Goal: Check status: Check status

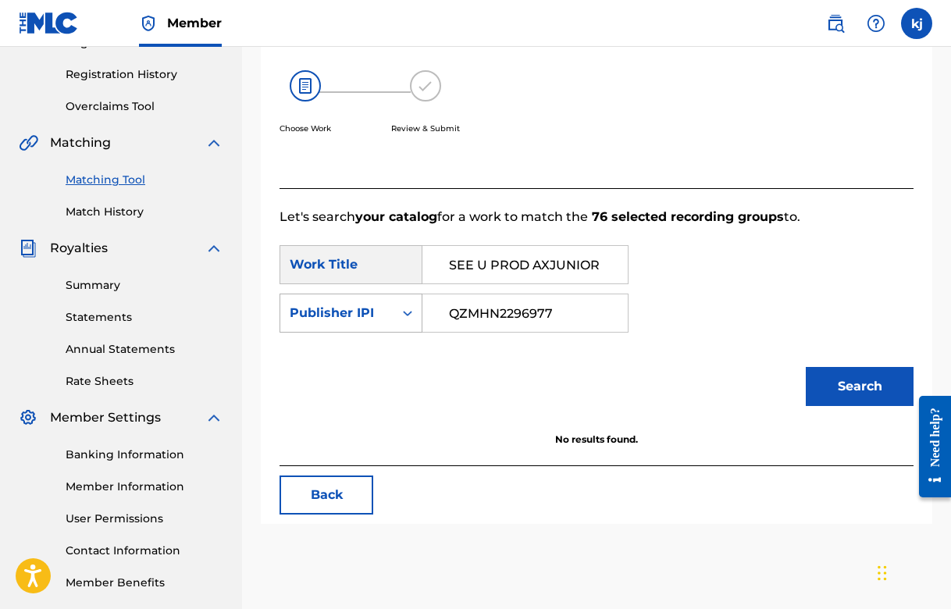
scroll to position [283, 0]
click at [132, 76] on link "Registration History" at bounding box center [145, 74] width 158 height 16
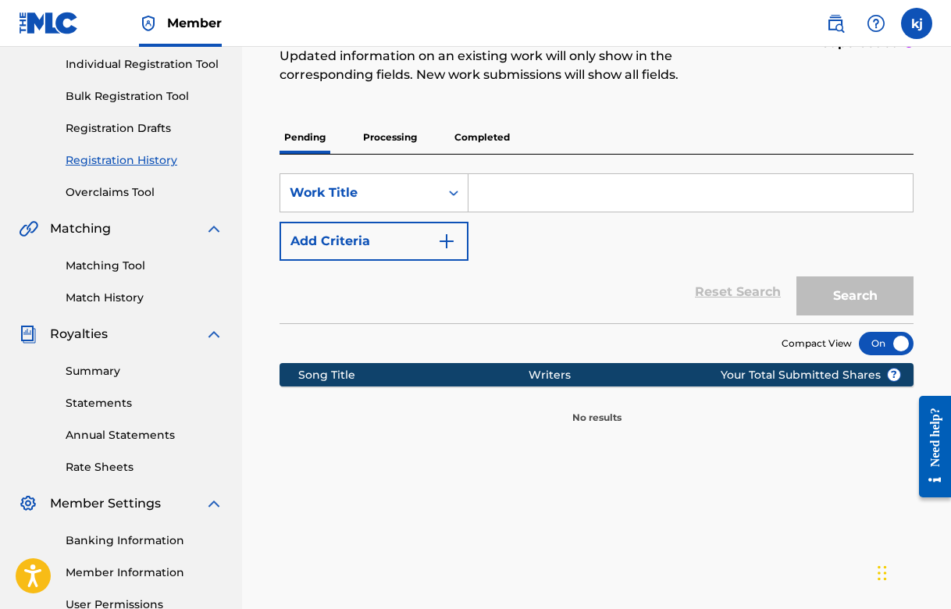
scroll to position [215, 0]
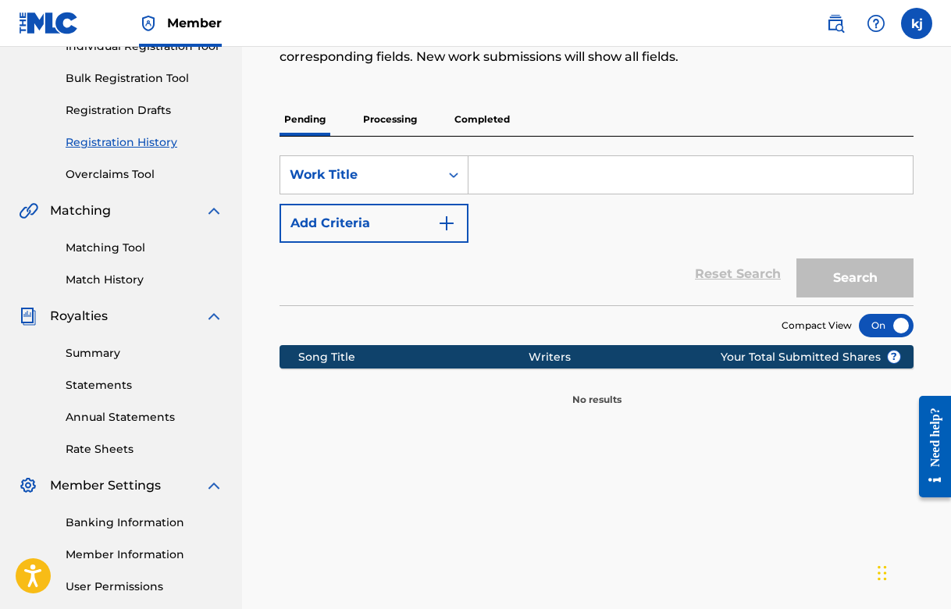
click at [411, 132] on p "Processing" at bounding box center [389, 119] width 63 height 33
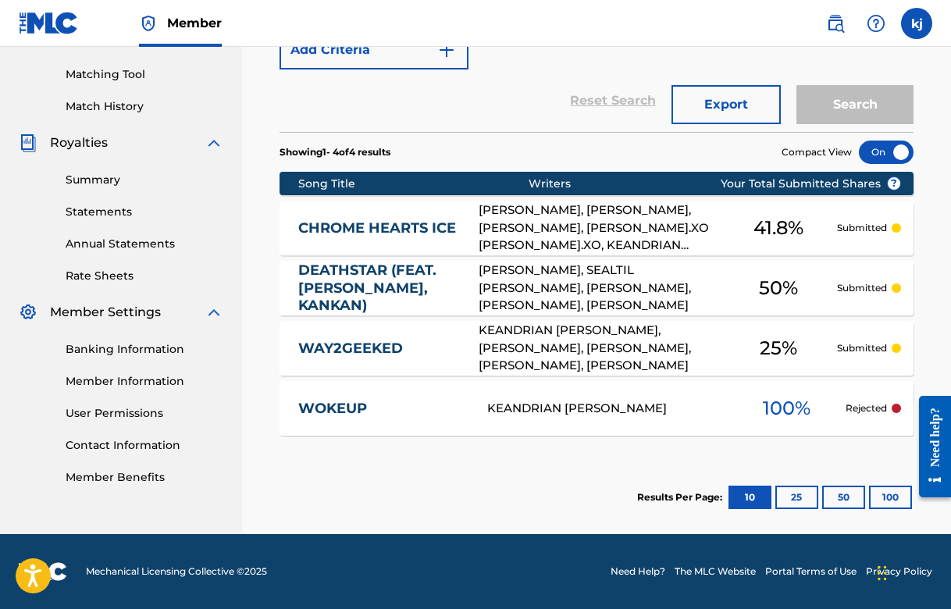
scroll to position [389, 0]
click at [801, 415] on span "100 %" at bounding box center [787, 408] width 48 height 28
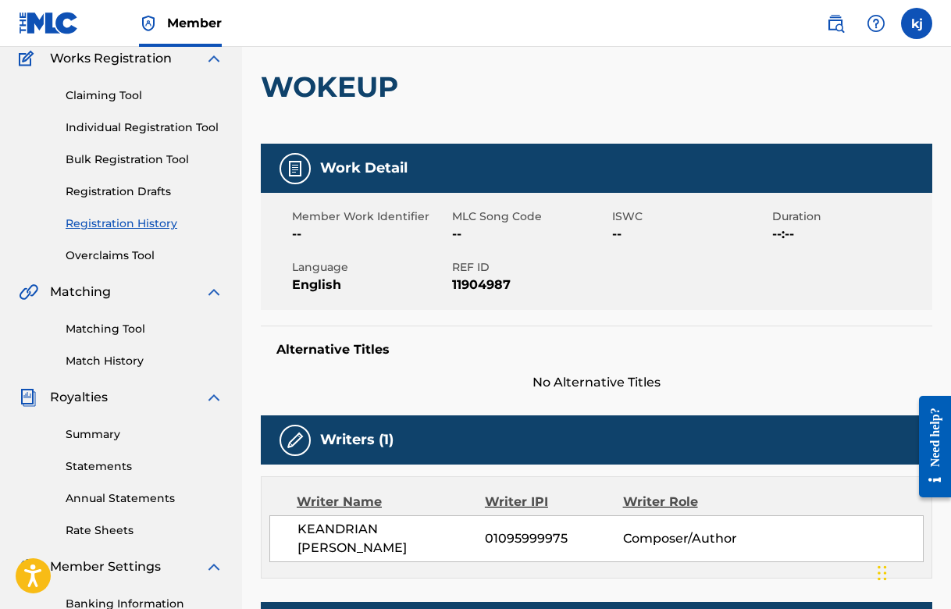
scroll to position [144, 0]
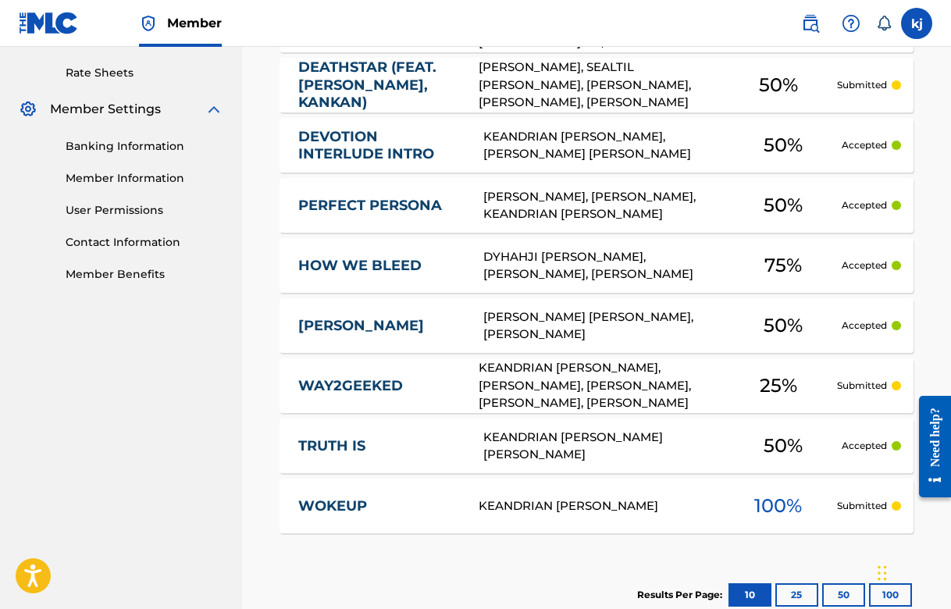
click at [918, 24] on label at bounding box center [916, 23] width 31 height 31
click at [917, 23] on input "kj keandrian [PERSON_NAME] [EMAIL_ADDRESS][DOMAIN_NAME] Notification Preference…" at bounding box center [917, 23] width 0 height 0
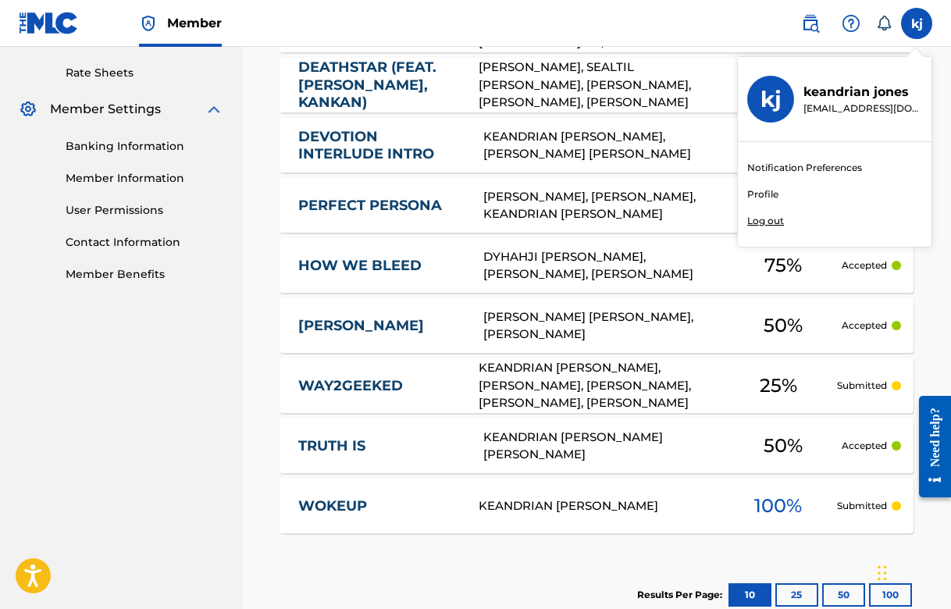
click at [842, 99] on p "keandrian [PERSON_NAME]" at bounding box center [862, 92] width 119 height 19
click at [917, 23] on input "kj keandrian [PERSON_NAME] [EMAIL_ADDRESS][DOMAIN_NAME] Notification Preference…" at bounding box center [917, 23] width 0 height 0
click at [790, 101] on div "kj" at bounding box center [770, 99] width 47 height 47
click at [917, 23] on input "kj keandrian [PERSON_NAME] [EMAIL_ADDRESS][DOMAIN_NAME] Notification Preference…" at bounding box center [917, 23] width 0 height 0
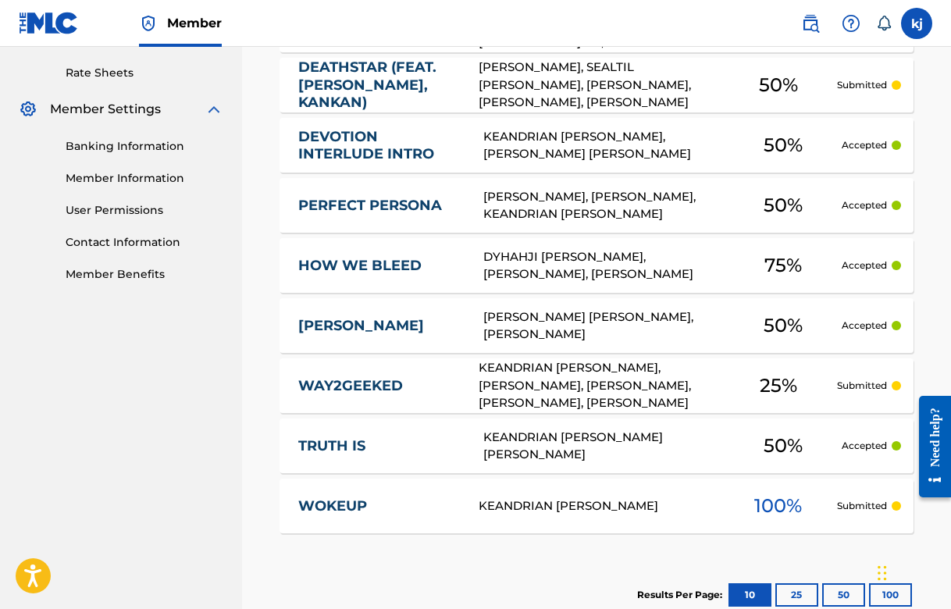
click at [114, 176] on link "Member Information" at bounding box center [145, 178] width 158 height 16
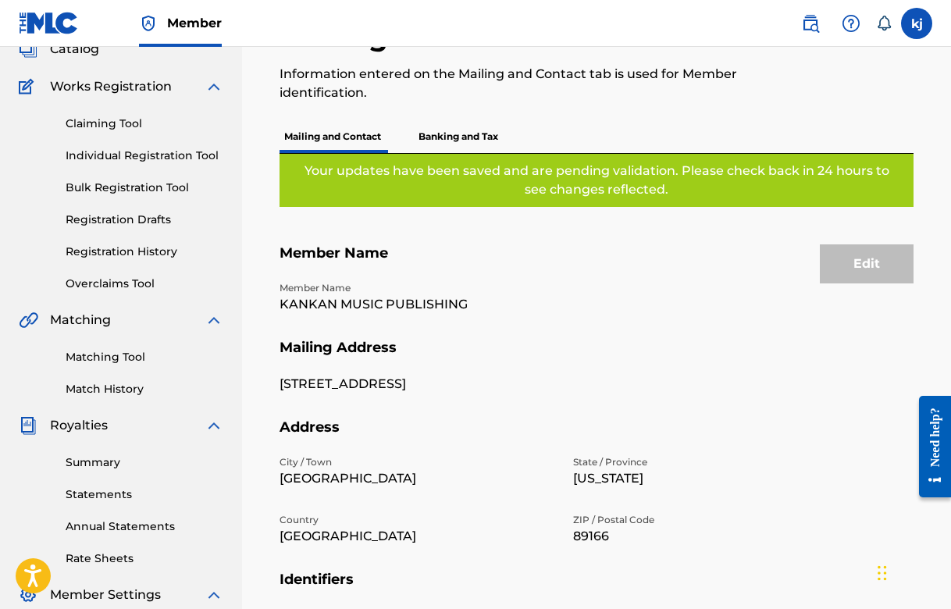
scroll to position [59, 0]
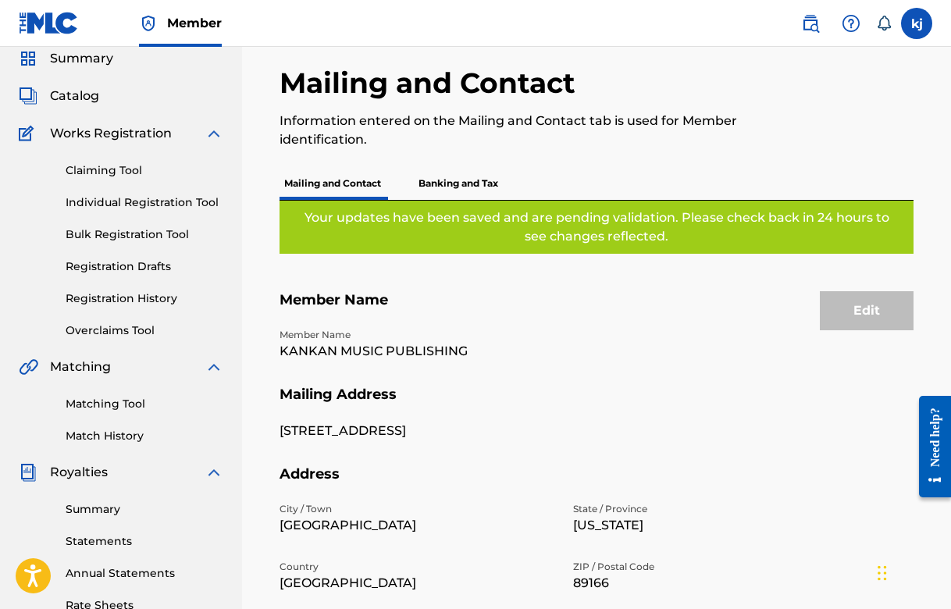
click at [154, 289] on div "Claiming Tool Individual Registration Tool Bulk Registration Tool Registration …" at bounding box center [121, 241] width 205 height 196
click at [121, 198] on link "Individual Registration Tool" at bounding box center [145, 202] width 158 height 16
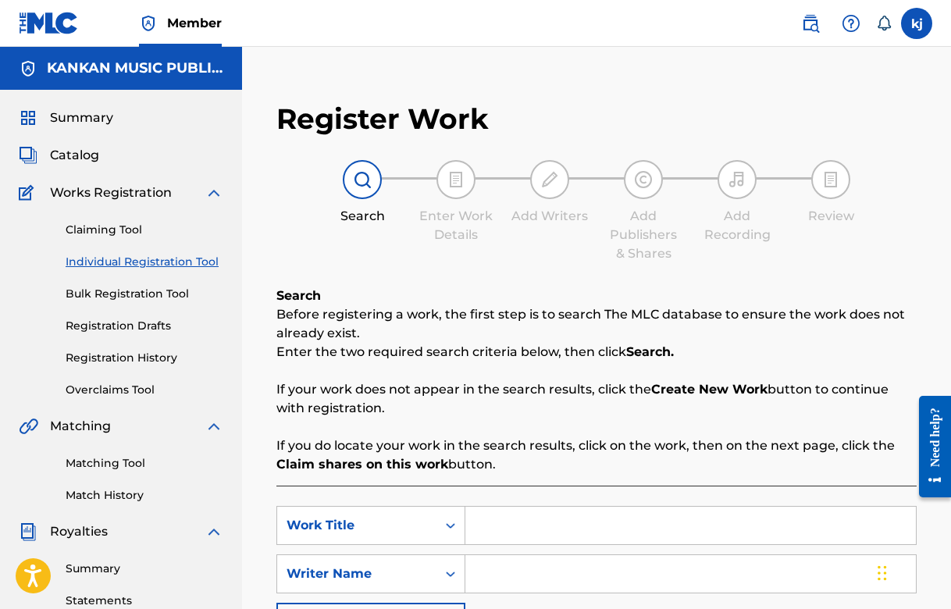
click at [133, 226] on link "Claiming Tool" at bounding box center [145, 230] width 158 height 16
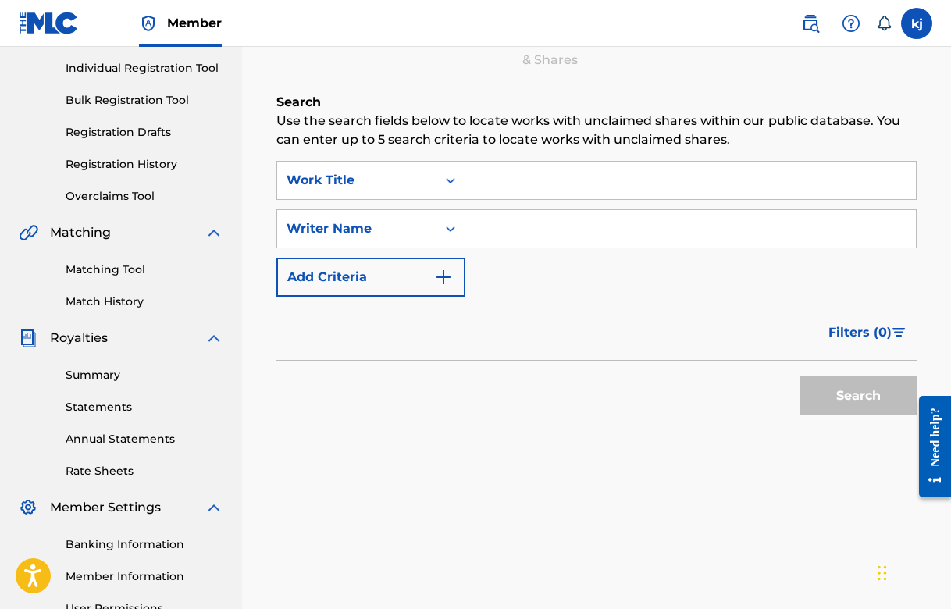
scroll to position [193, 0]
